Goal: Transaction & Acquisition: Purchase product/service

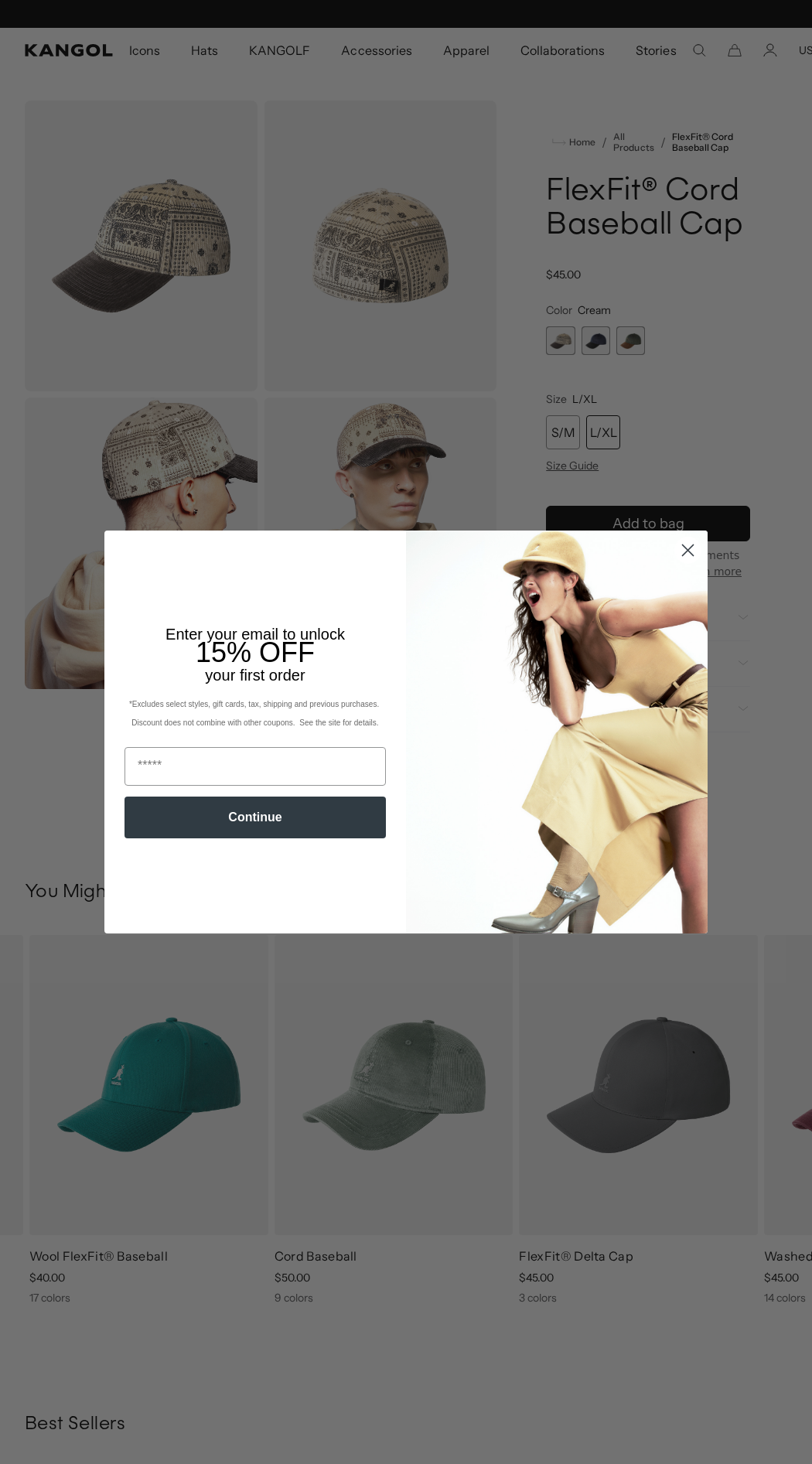
scroll to position [0, 318]
